Goal: Transaction & Acquisition: Book appointment/travel/reservation

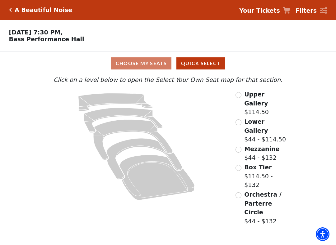
click at [240, 120] on input "Lower Gallery$44 - $114.50\a" at bounding box center [238, 123] width 6 height 6
click at [268, 96] on span "Upper Gallery" at bounding box center [256, 99] width 24 height 16
click at [241, 117] on div "Lower Gallery $44 - $132" at bounding box center [262, 130] width 54 height 27
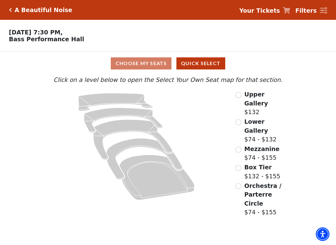
click at [240, 120] on input "Lower Gallery$74 - $132\a" at bounding box center [238, 123] width 6 height 6
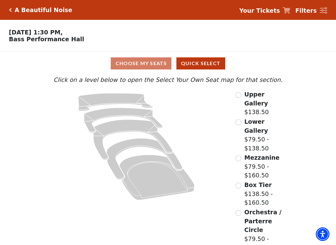
click at [268, 97] on span "Upper Gallery" at bounding box center [256, 99] width 24 height 16
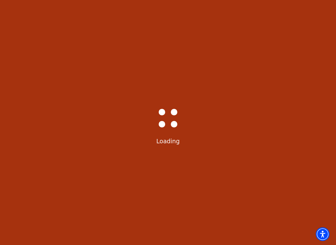
click at [240, 96] on div "Bass-Hall_Loader-Med-Gray Loading" at bounding box center [168, 122] width 336 height 245
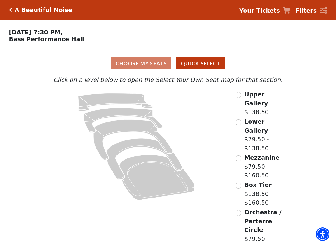
click at [258, 118] on span "Lower Gallery" at bounding box center [256, 126] width 24 height 16
click at [268, 97] on span "Upper Gallery" at bounding box center [256, 99] width 24 height 16
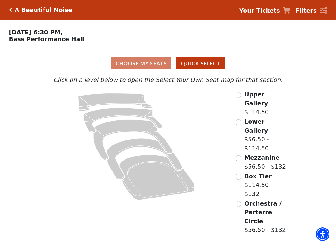
click at [268, 118] on span "Lower Gallery" at bounding box center [256, 126] width 24 height 16
